Goal: Task Accomplishment & Management: Complete application form

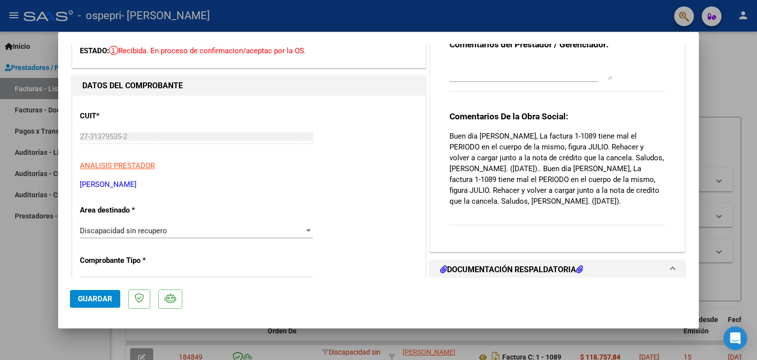
scroll to position [59, 0]
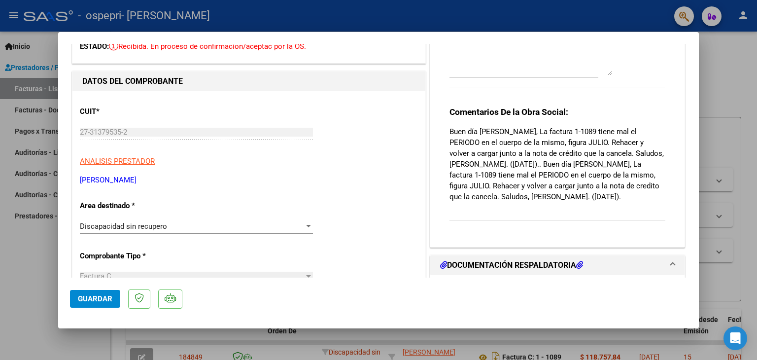
click at [518, 230] on div "Comentarios De la Obra Social: Buen día [PERSON_NAME], La factura 1-1089 tiene …" at bounding box center [557, 168] width 216 height 125
click at [515, 211] on div "Comentarios De la Obra Social: Buen día [PERSON_NAME], La factura 1-1089 tiene …" at bounding box center [557, 168] width 216 height 125
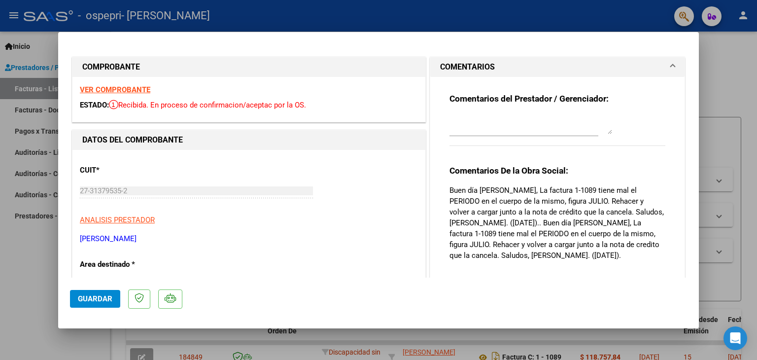
click at [517, 127] on textarea at bounding box center [530, 124] width 163 height 20
type textarea "h"
type textarea "Hola!! bueno perfecto! gracias!"
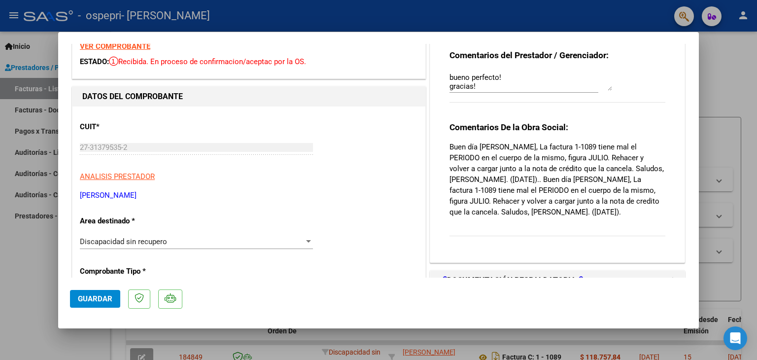
scroll to position [0, 0]
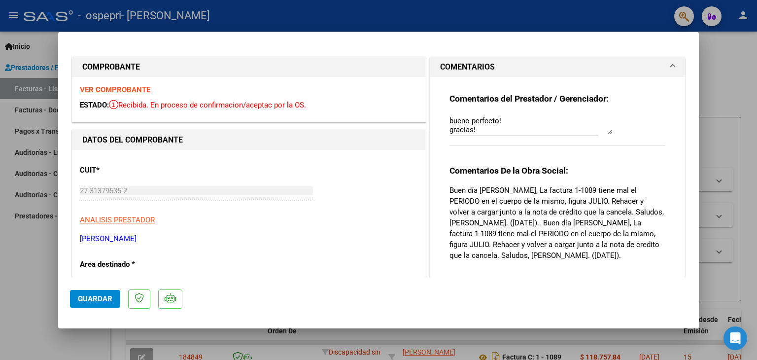
click at [484, 128] on textarea "Hola!! bueno perfecto! gracias!" at bounding box center [530, 124] width 163 height 20
click at [604, 135] on div "Hola!! bueno perfecto! gracias!" at bounding box center [530, 124] width 163 height 24
click at [91, 301] on span "Guardar" at bounding box center [95, 298] width 34 height 9
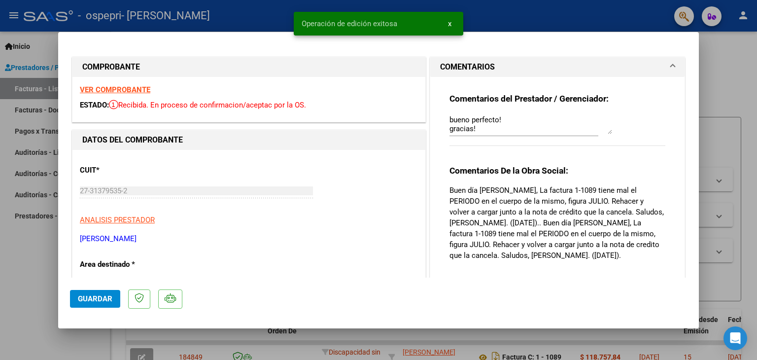
click at [705, 87] on div at bounding box center [378, 180] width 757 height 360
type input "$ 0,00"
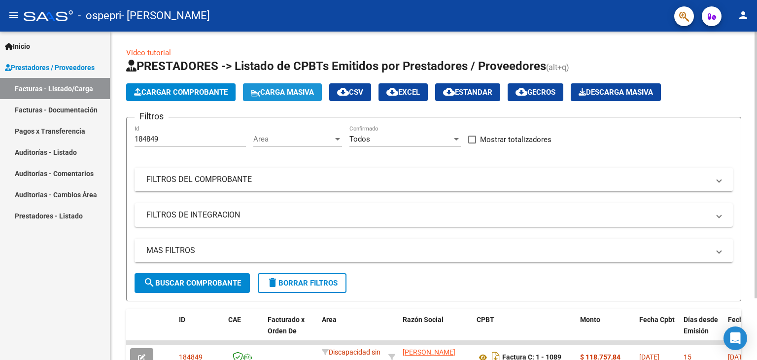
click at [256, 85] on button "Carga Masiva" at bounding box center [282, 92] width 79 height 18
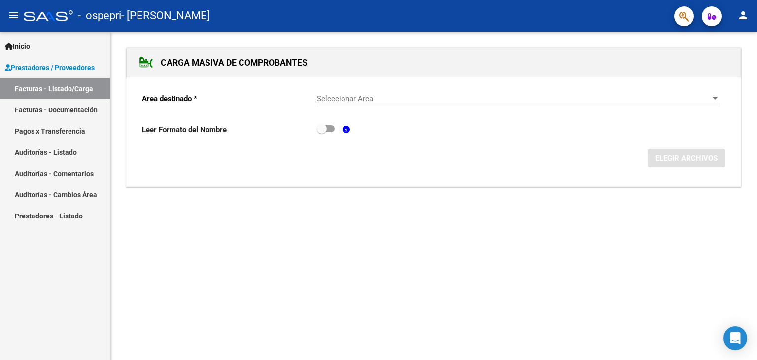
click at [65, 67] on span "Prestadores / Proveedores" at bounding box center [50, 67] width 90 height 11
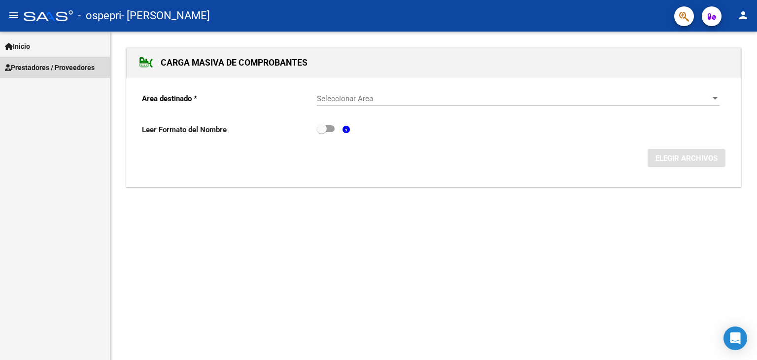
click at [65, 67] on span "Prestadores / Proveedores" at bounding box center [50, 67] width 90 height 11
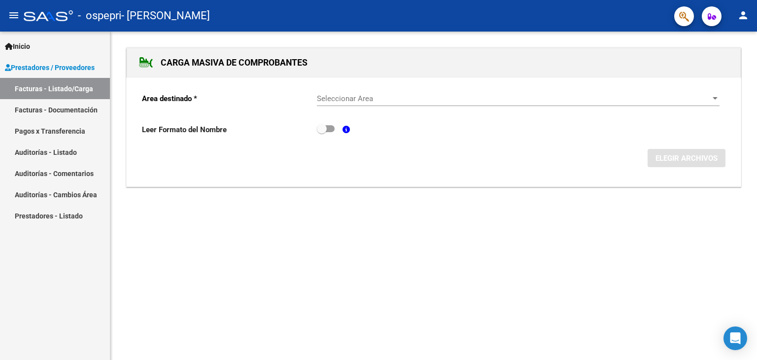
click at [64, 110] on link "Facturas - Documentación" at bounding box center [55, 109] width 110 height 21
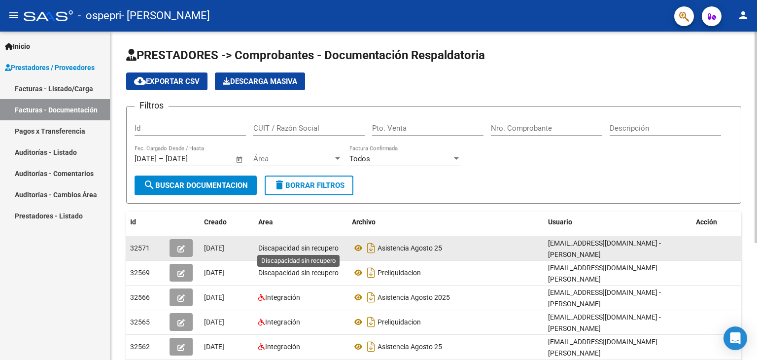
click at [280, 246] on span "Discapacidad sin recupero" at bounding box center [298, 248] width 80 height 8
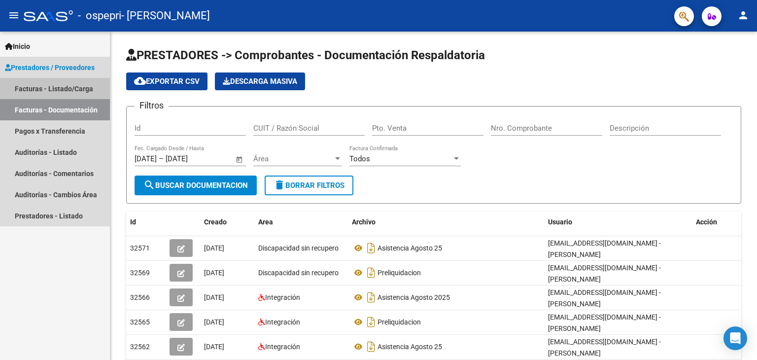
click at [71, 87] on link "Facturas - Listado/Carga" at bounding box center [55, 88] width 110 height 21
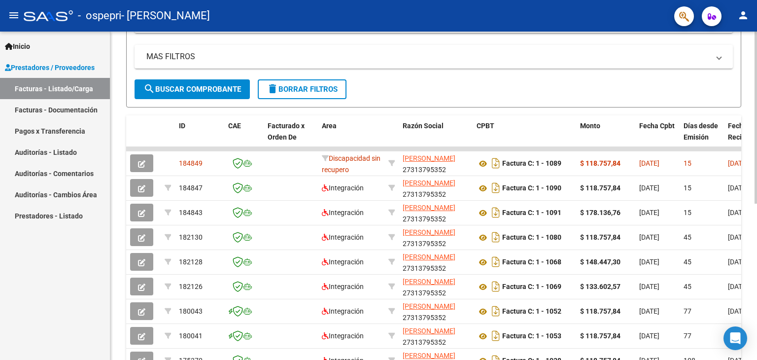
scroll to position [191, 0]
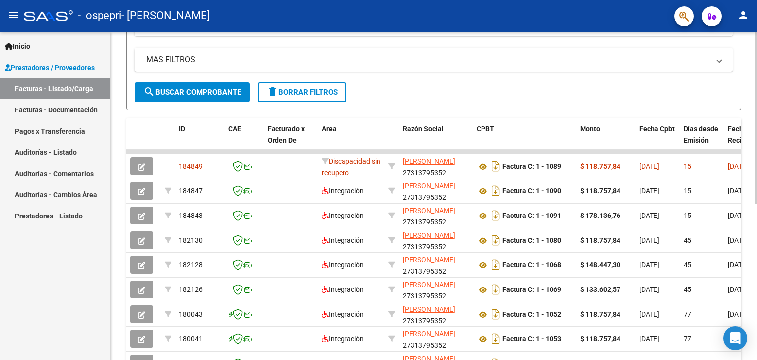
drag, startPoint x: 755, startPoint y: 222, endPoint x: 540, endPoint y: 89, distance: 253.2
click at [540, 89] on form "Filtros Id Area Area Todos Confirmado Mostrar totalizadores FILTROS DEL COMPROB…" at bounding box center [433, 18] width 615 height 184
drag, startPoint x: 746, startPoint y: 16, endPoint x: 485, endPoint y: 33, distance: 261.7
click at [485, 33] on mat-expansion-panel-header "FILTROS DE INTEGRACION" at bounding box center [434, 24] width 598 height 24
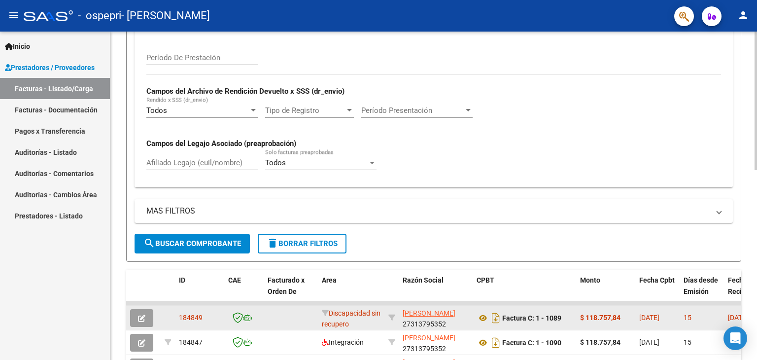
click at [142, 320] on icon "button" at bounding box center [141, 317] width 7 height 7
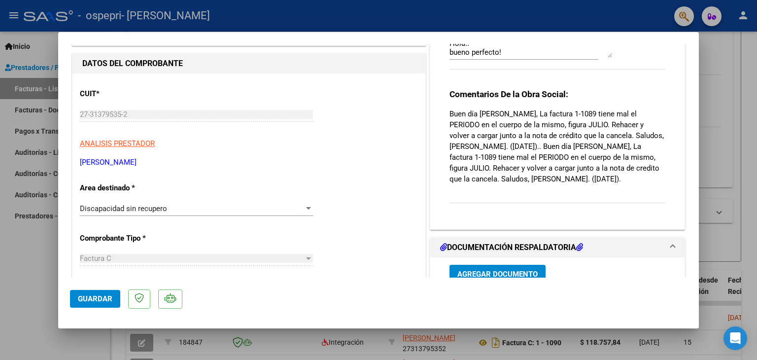
scroll to position [0, 0]
